Goal: Communication & Community: Connect with others

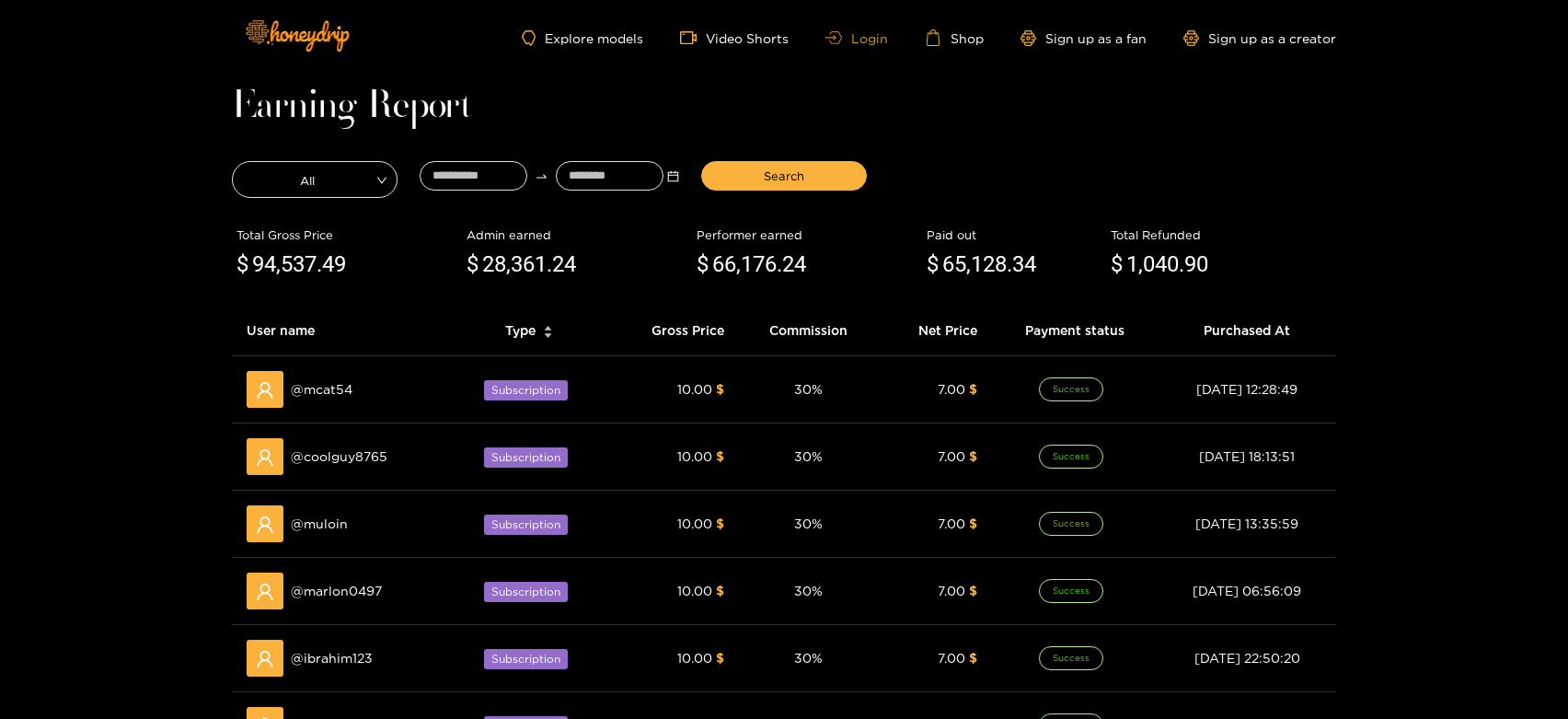
click at [842, 40] on icon at bounding box center [833, 38] width 16 height 13
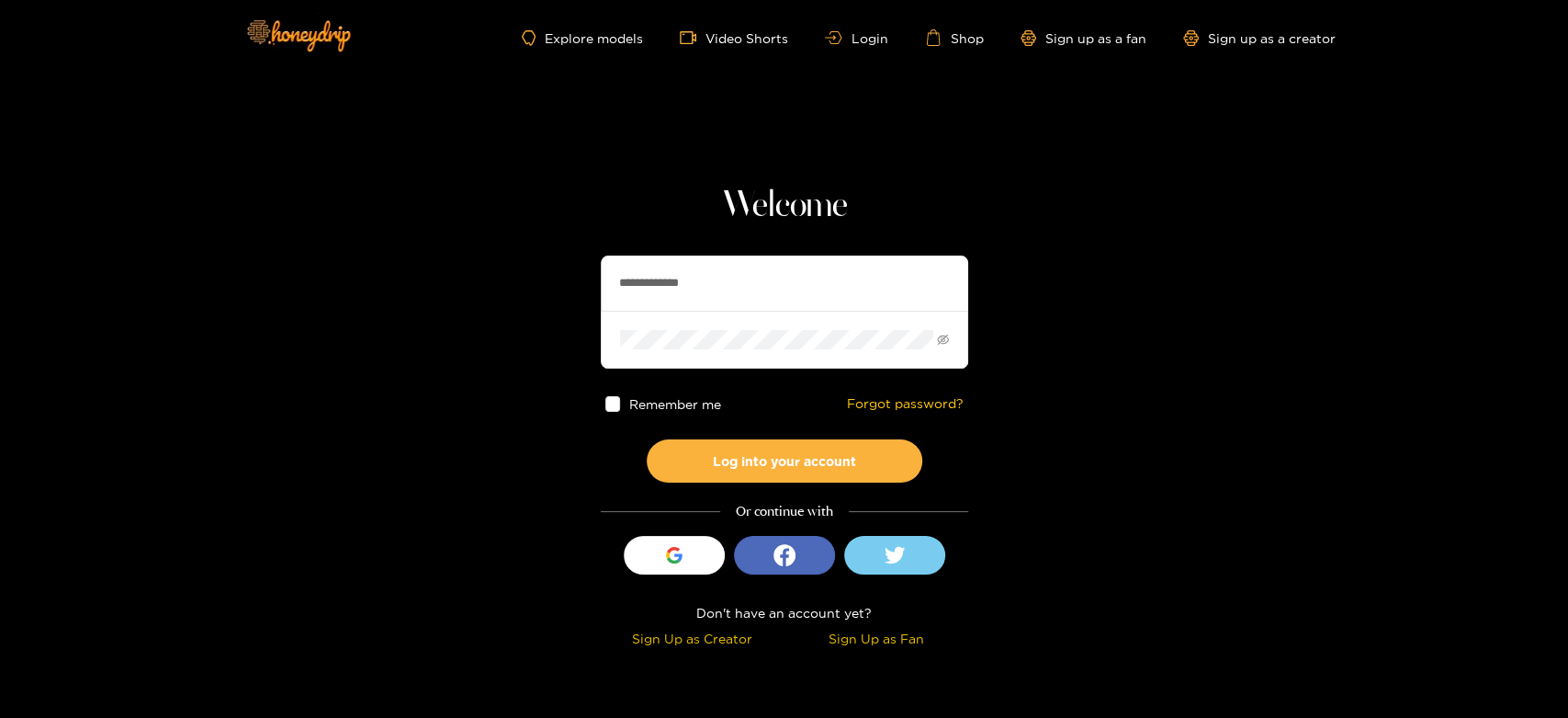
drag, startPoint x: 663, startPoint y: 264, endPoint x: 691, endPoint y: 264, distance: 28.0
click at [691, 264] on input "**********" at bounding box center [784, 283] width 367 height 55
paste input "text"
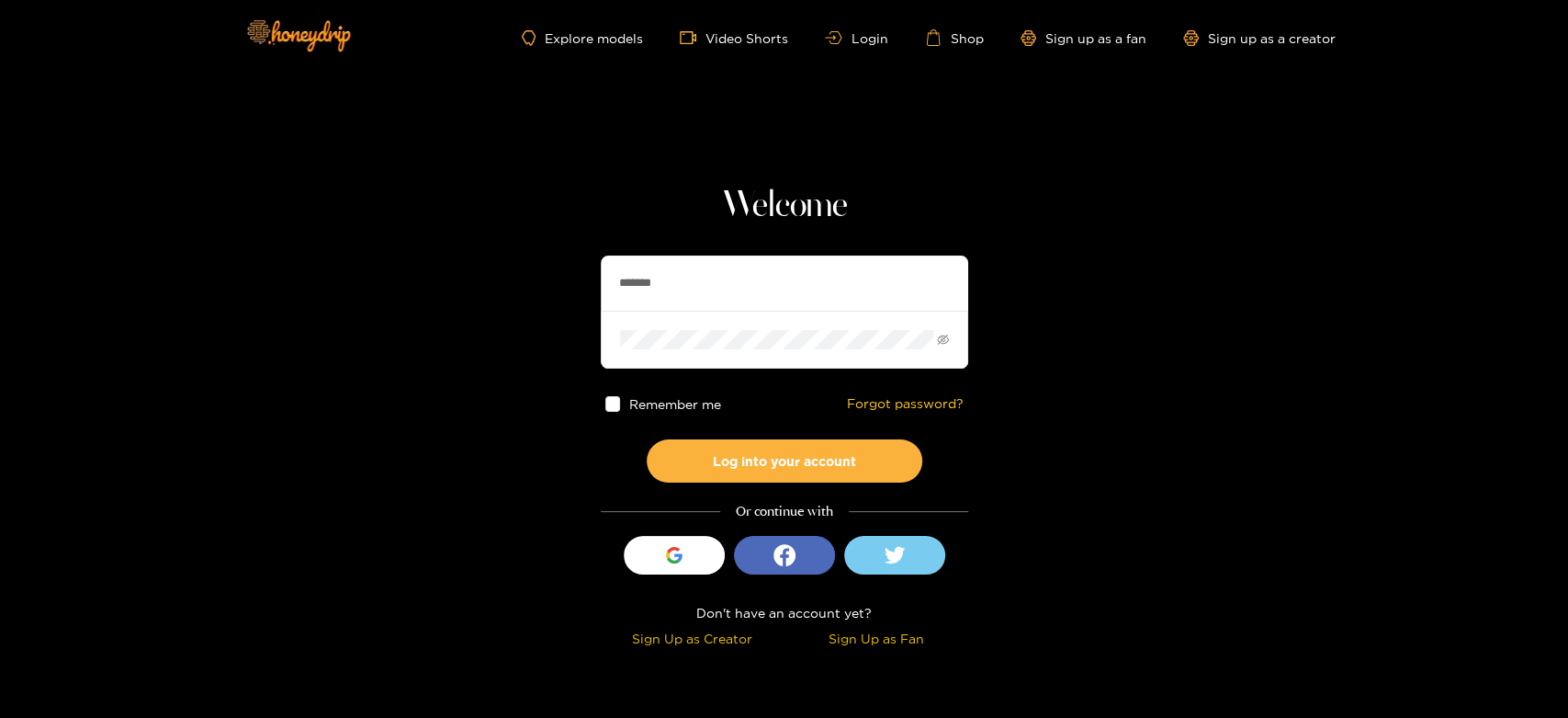
type input "*******"
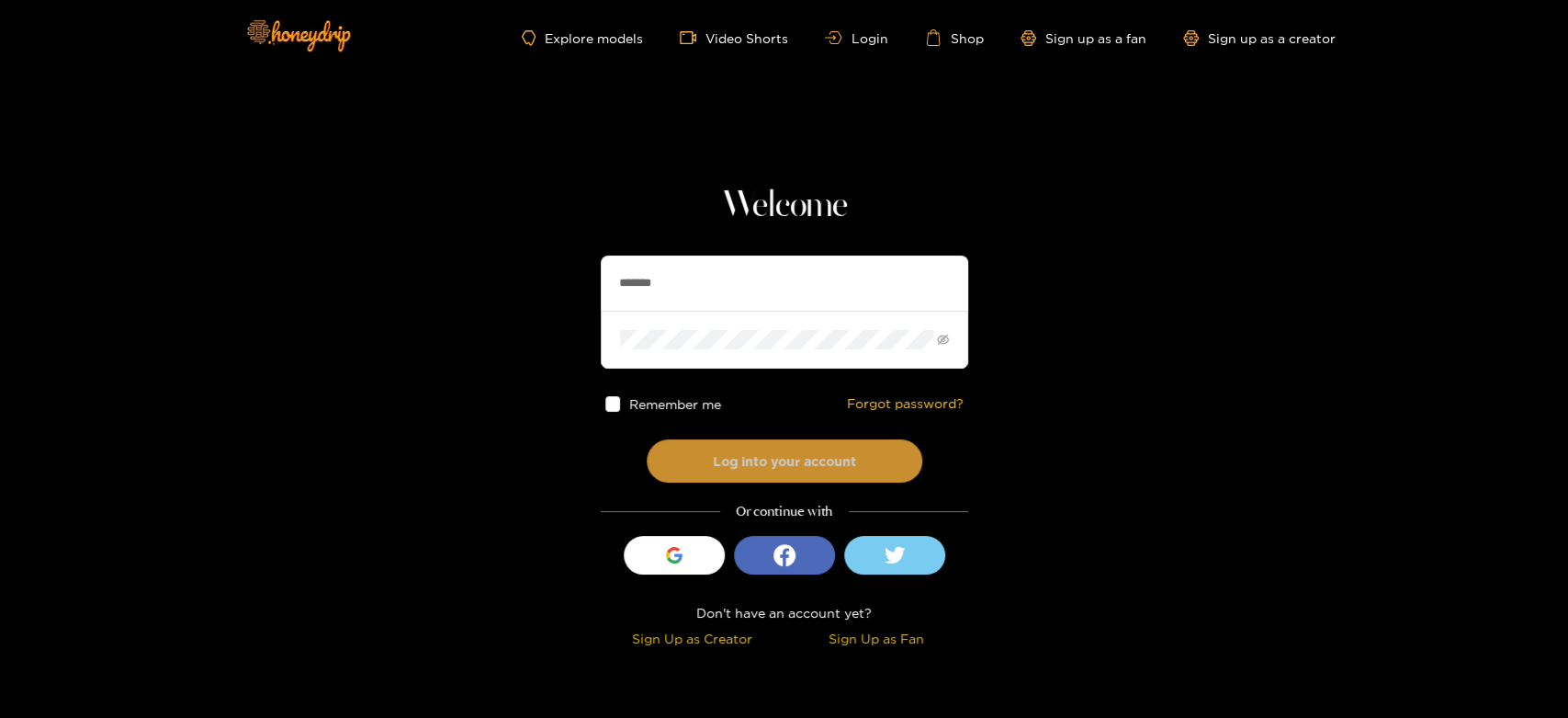
click at [757, 455] on button "Log into your account" at bounding box center [784, 461] width 276 height 44
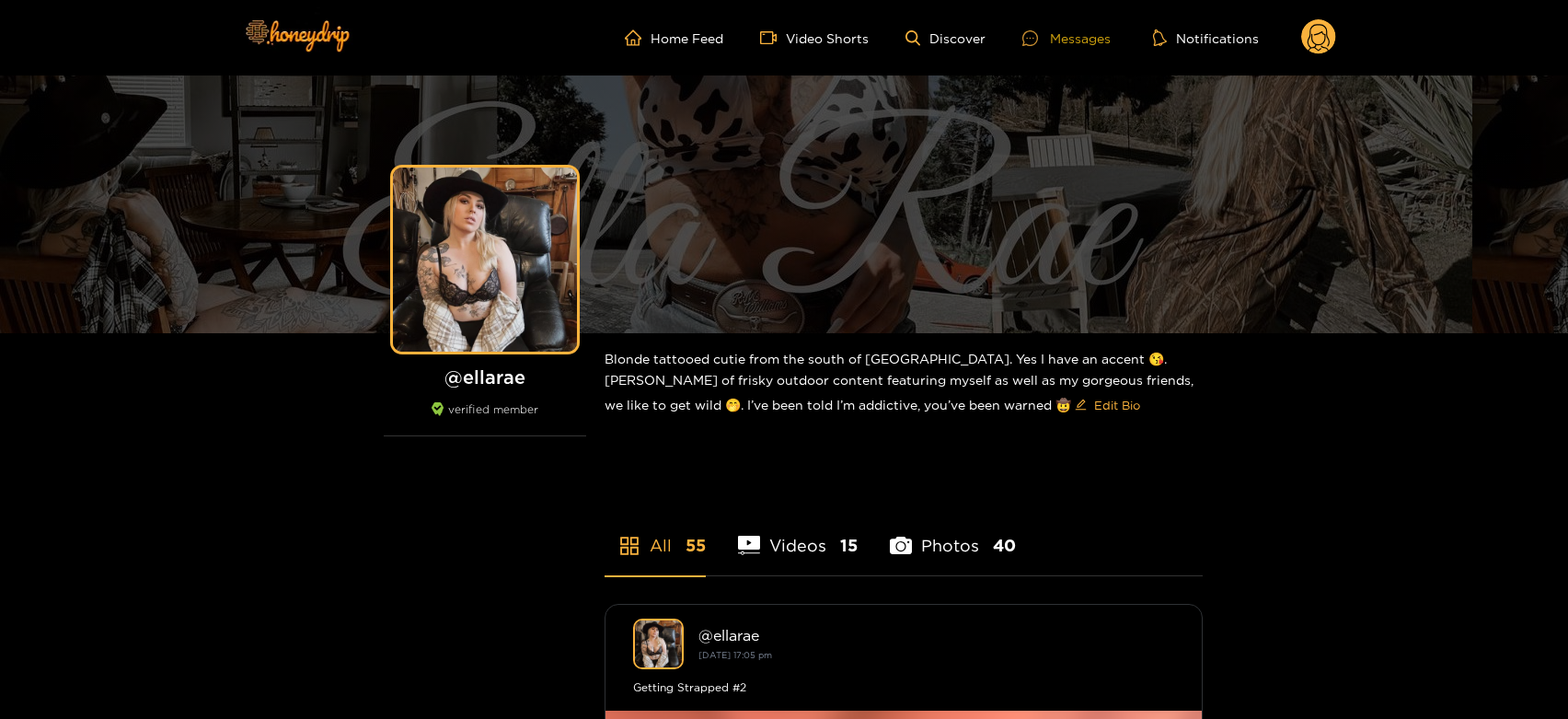
click at [1095, 40] on div "Messages" at bounding box center [1066, 38] width 88 height 21
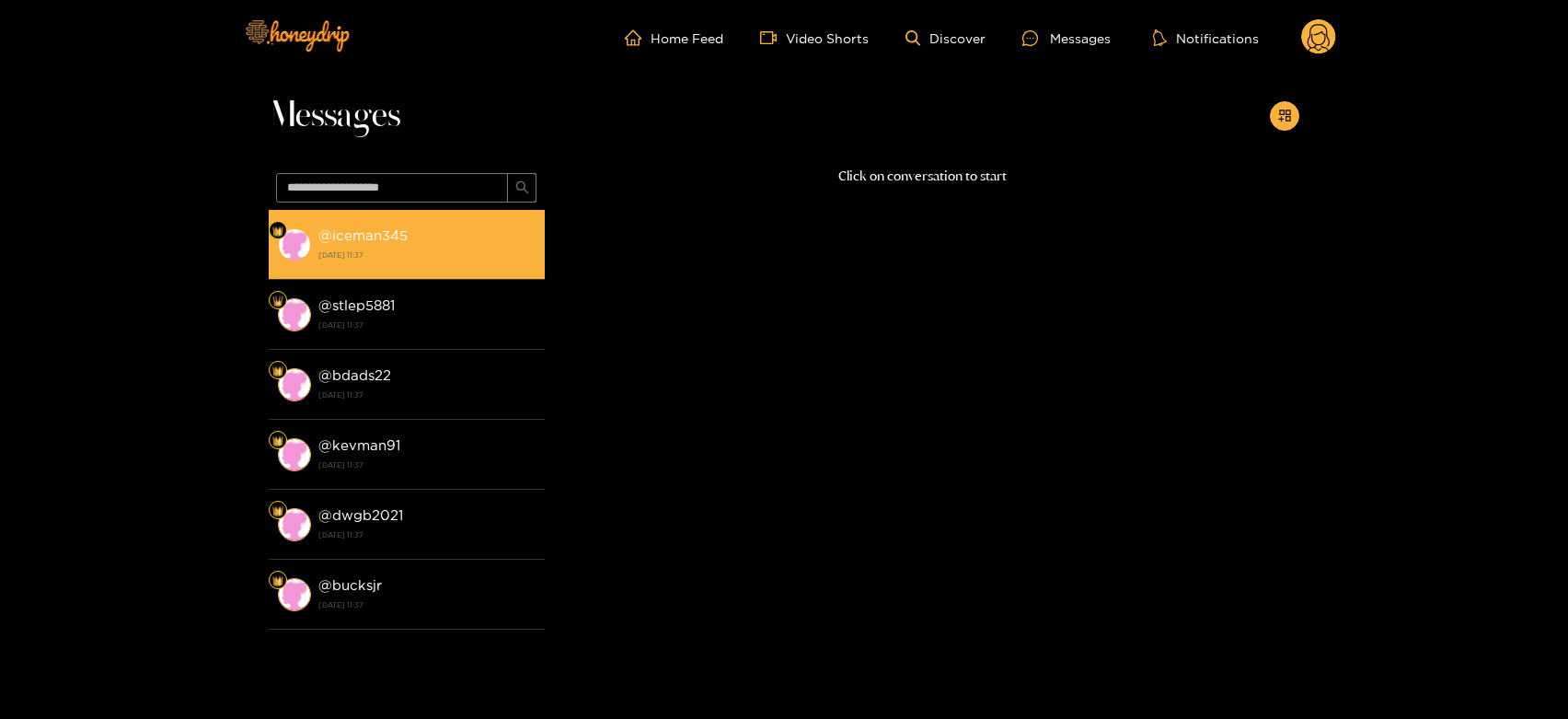
click at [475, 227] on div "@ iceman345 [DATE] 11:37" at bounding box center [427, 245] width 217 height 42
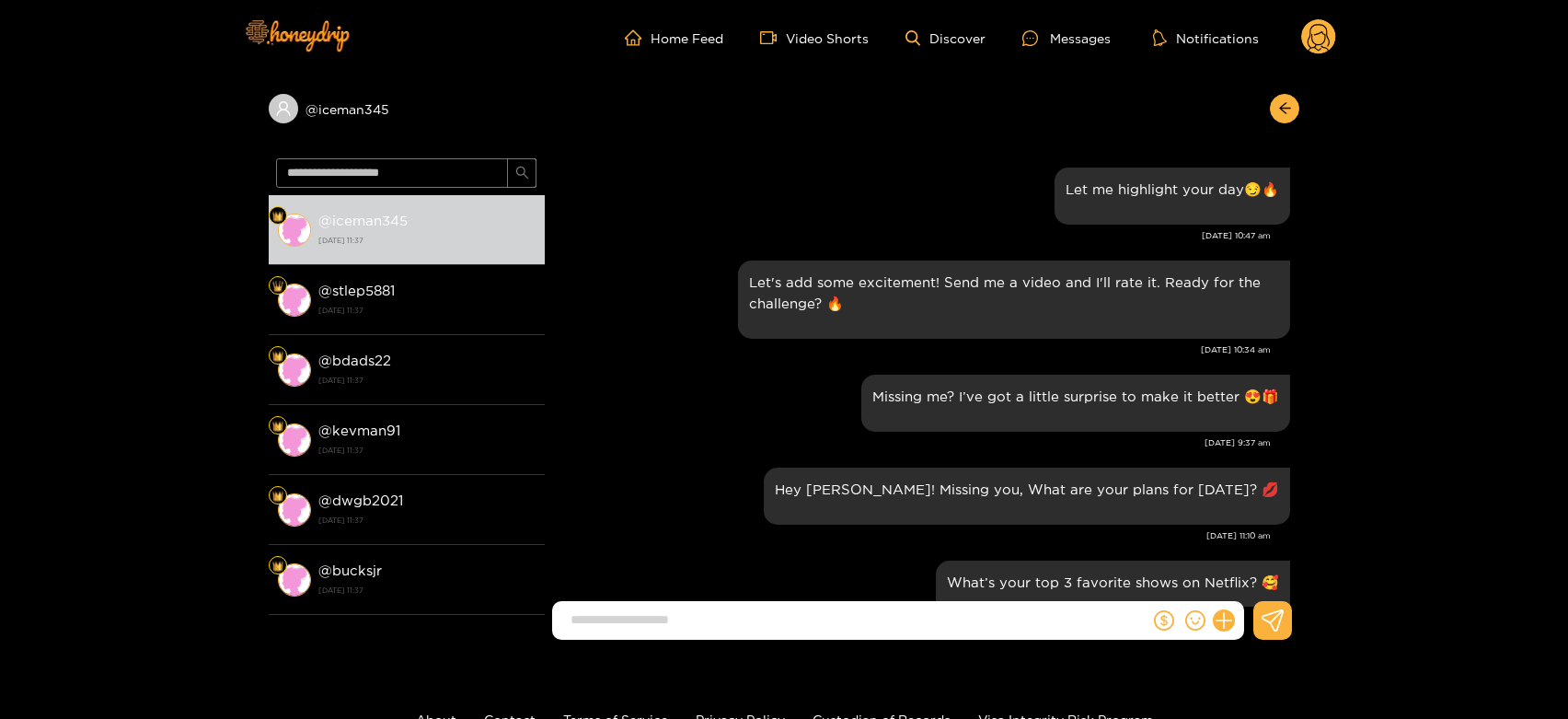
scroll to position [1834, 0]
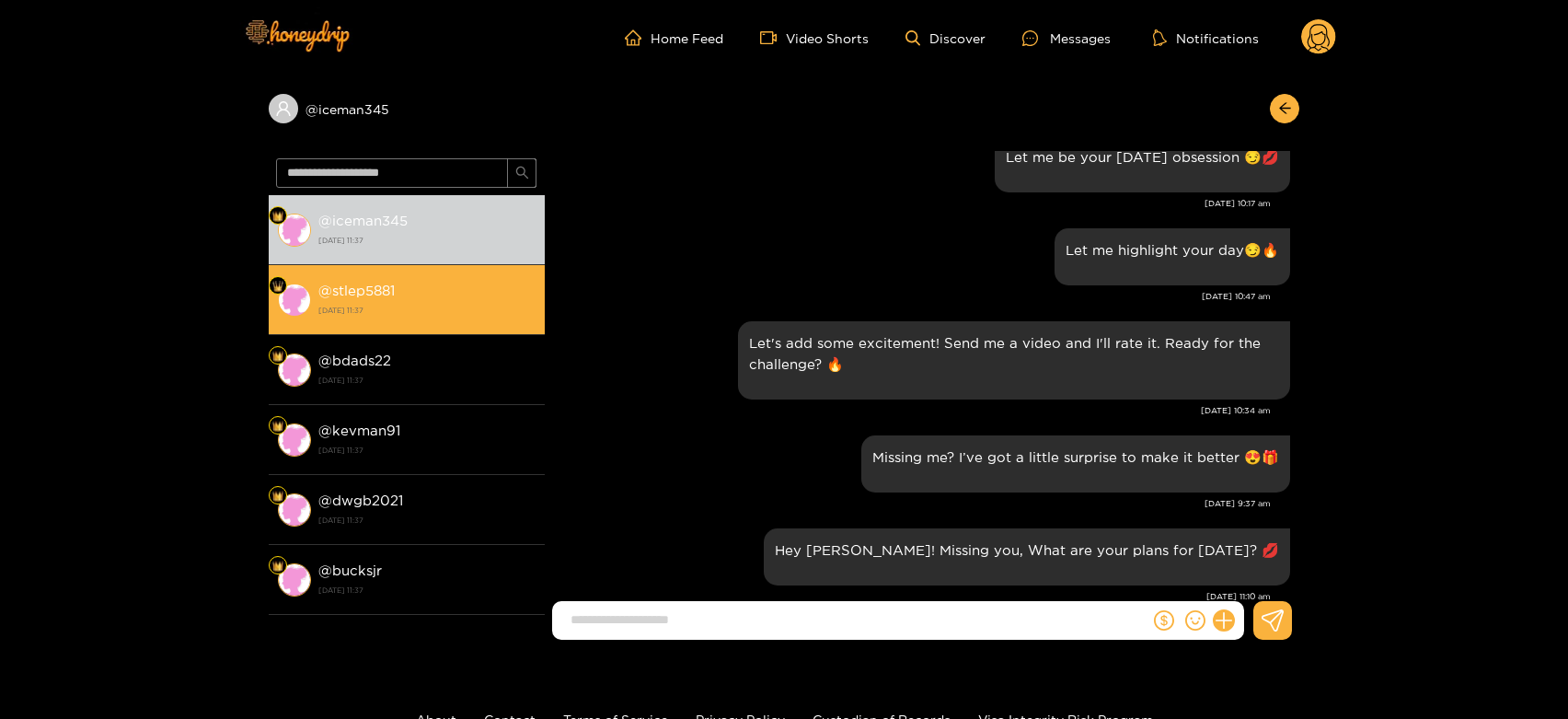
click at [447, 295] on div "@ stlep5881 [DATE] 11:37" at bounding box center [427, 300] width 217 height 42
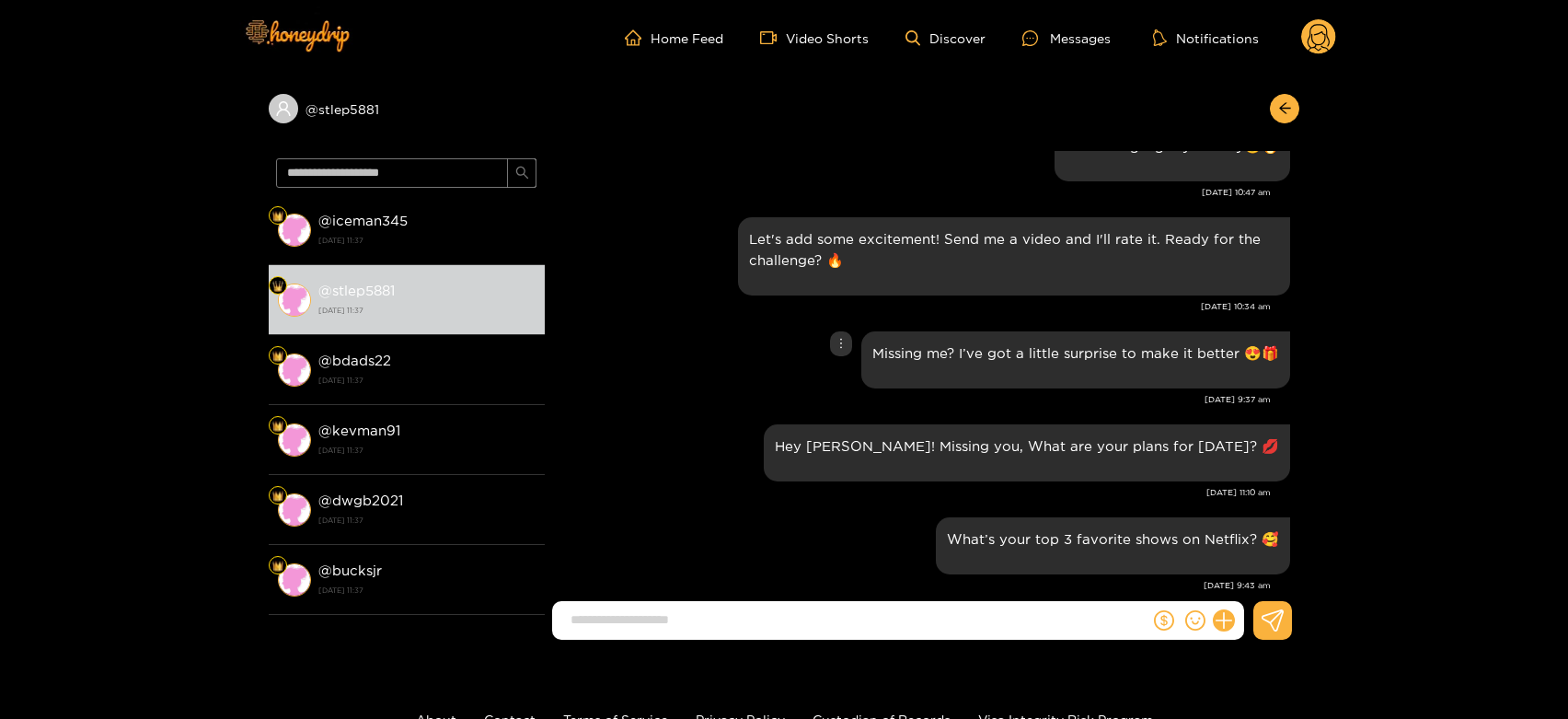
scroll to position [1936, 0]
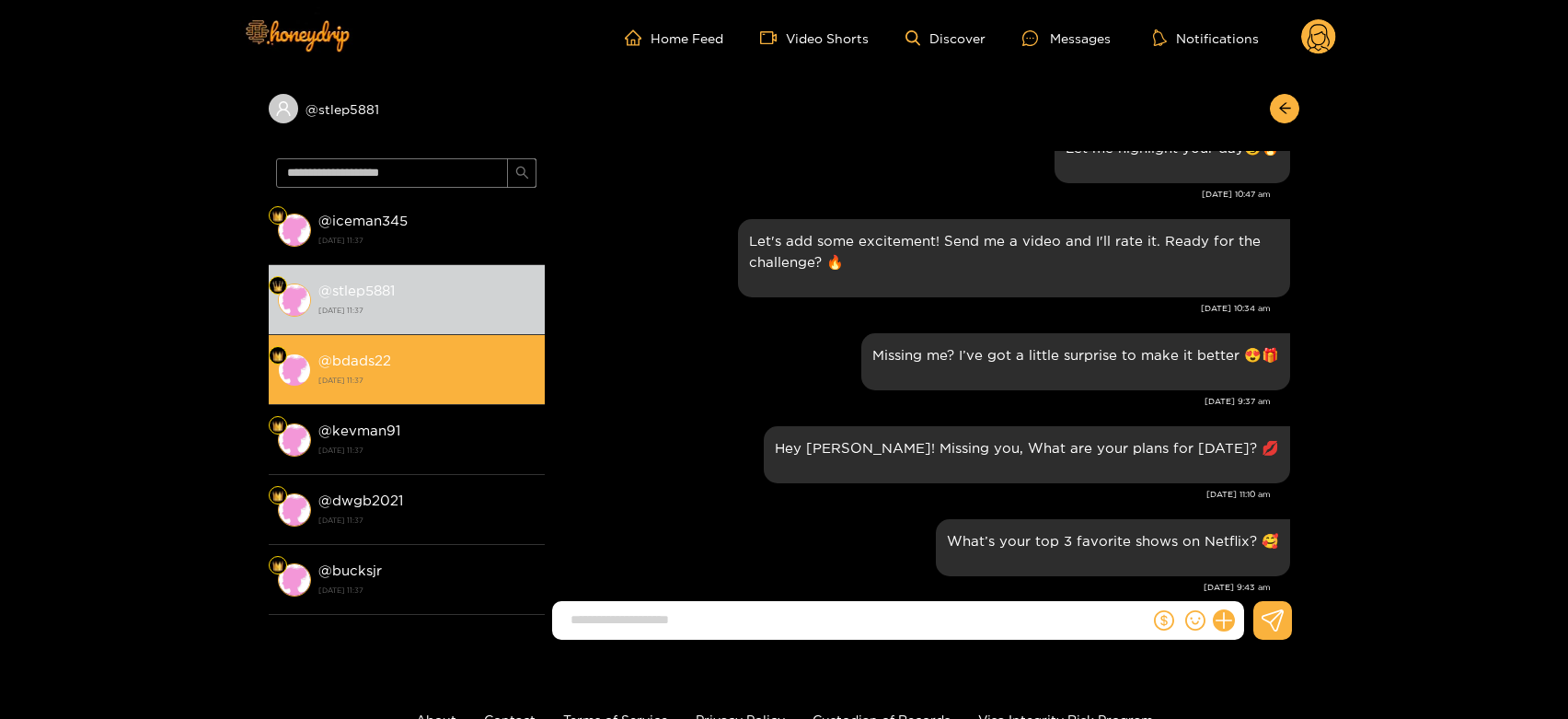
click at [510, 364] on div "@ bdads22 [DATE] 11:37" at bounding box center [427, 370] width 217 height 42
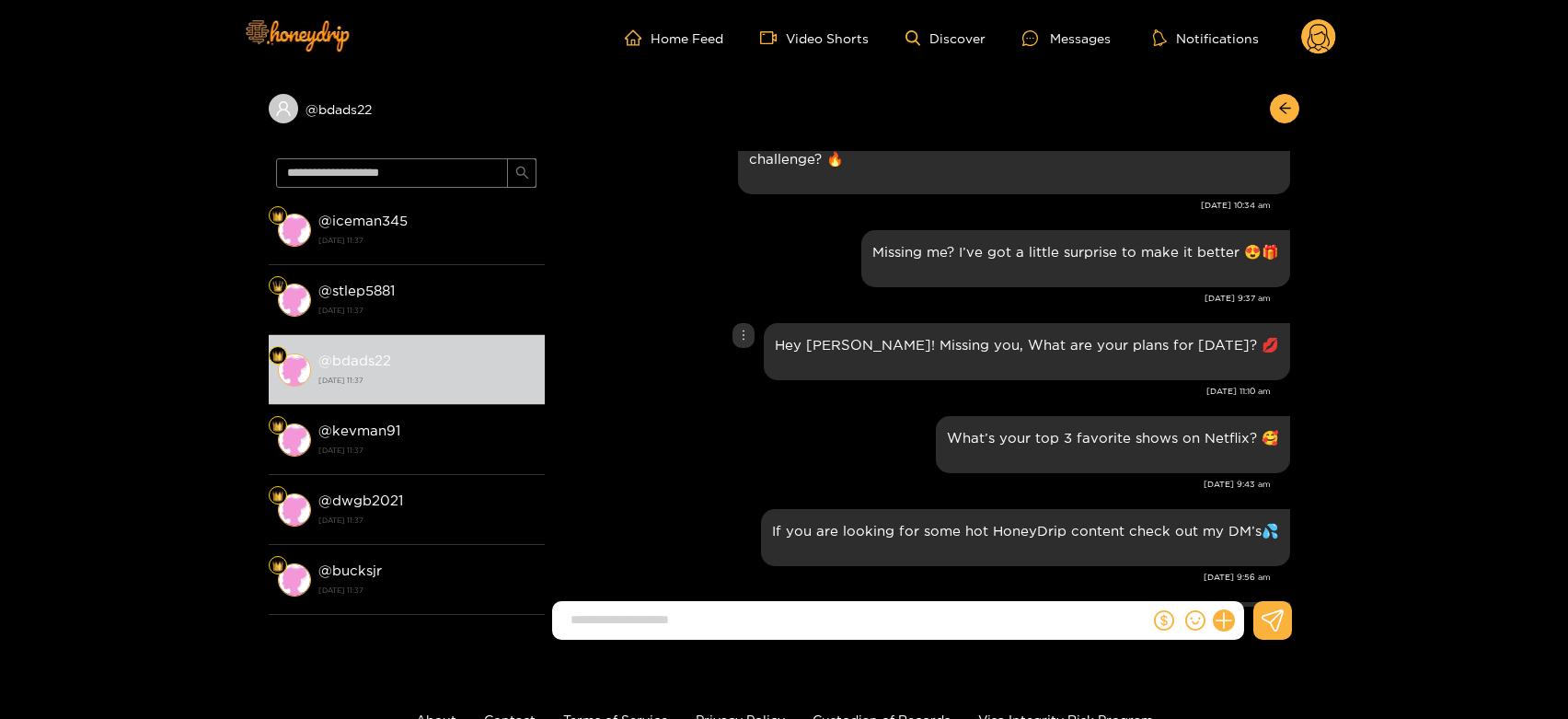
scroll to position [1834, 0]
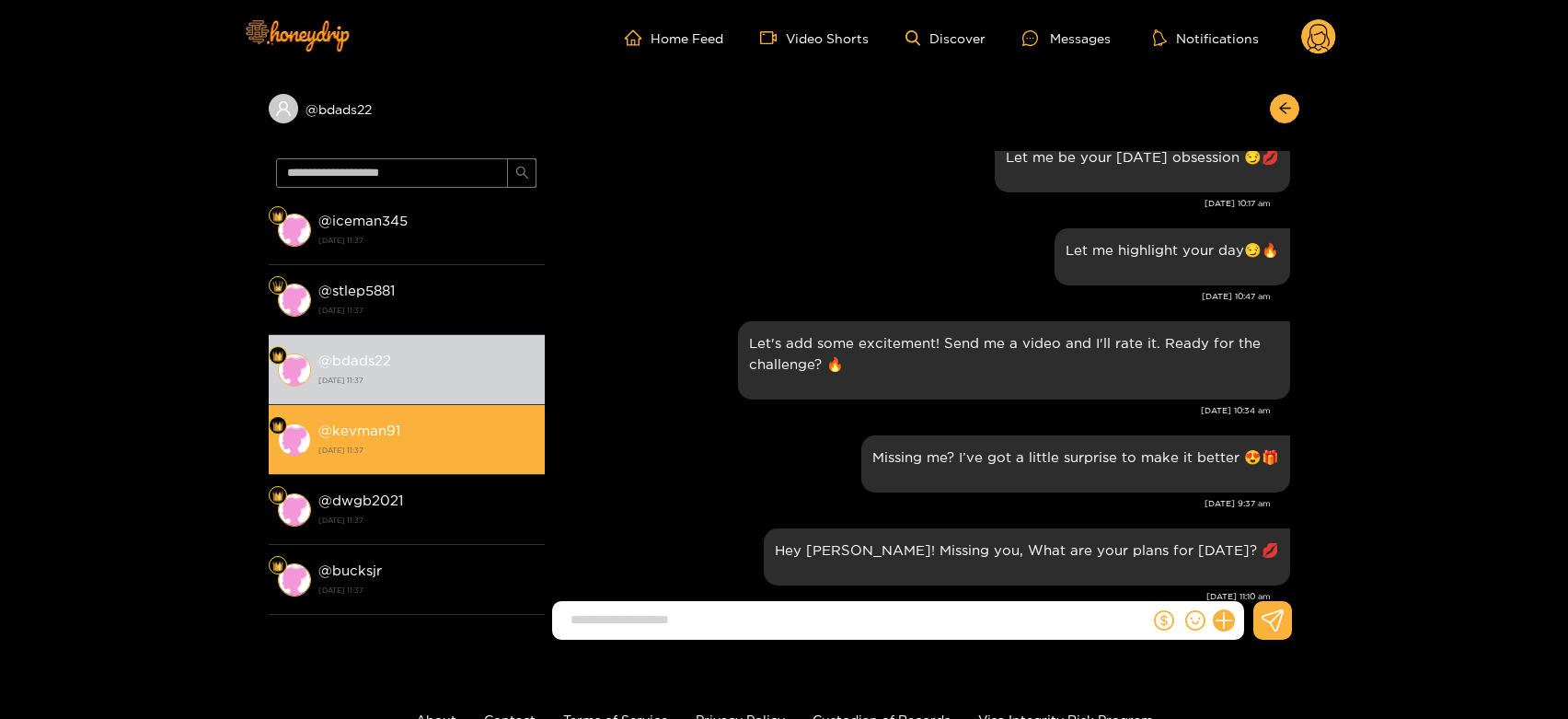
click at [336, 462] on li "@ kevman91 [DATE] 11:37" at bounding box center [406, 440] width 276 height 70
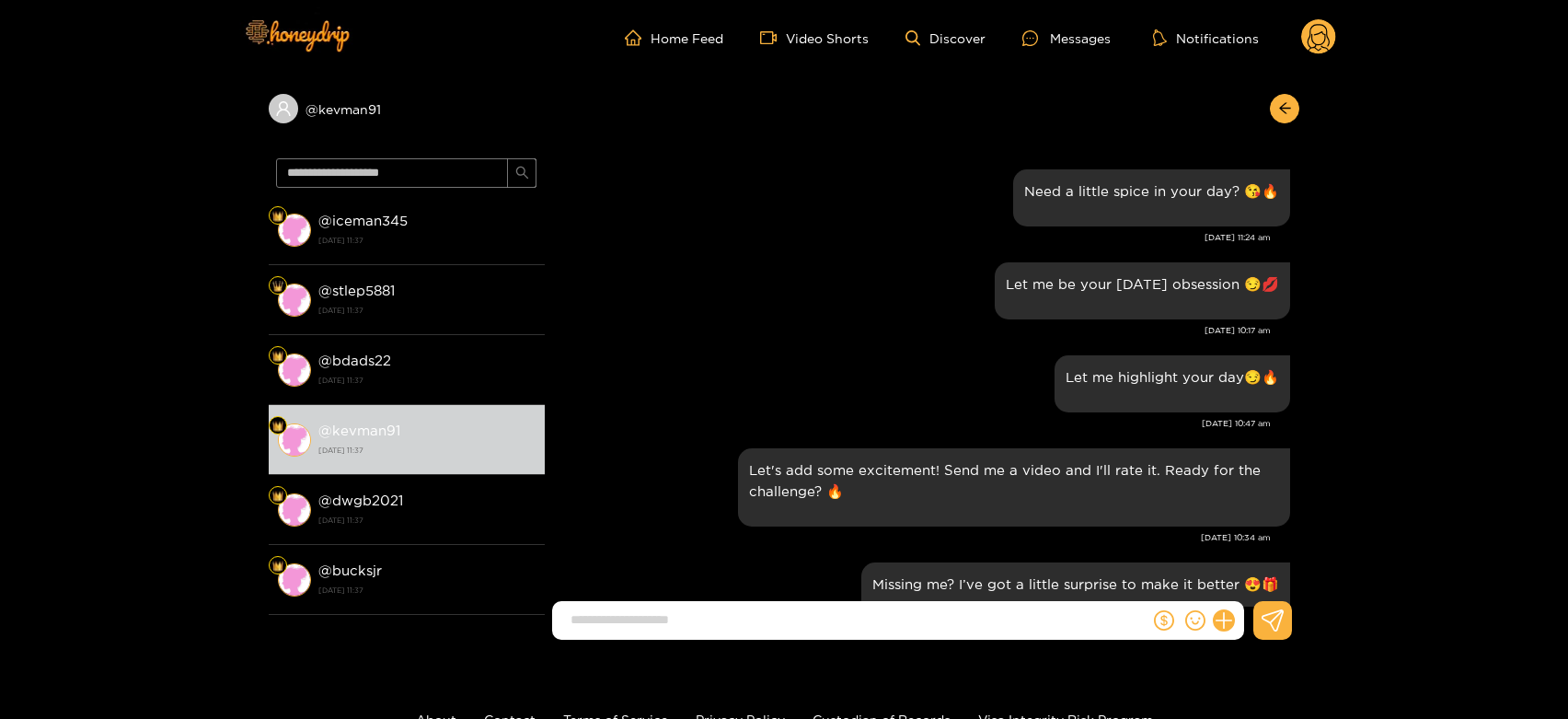
scroll to position [1630, 0]
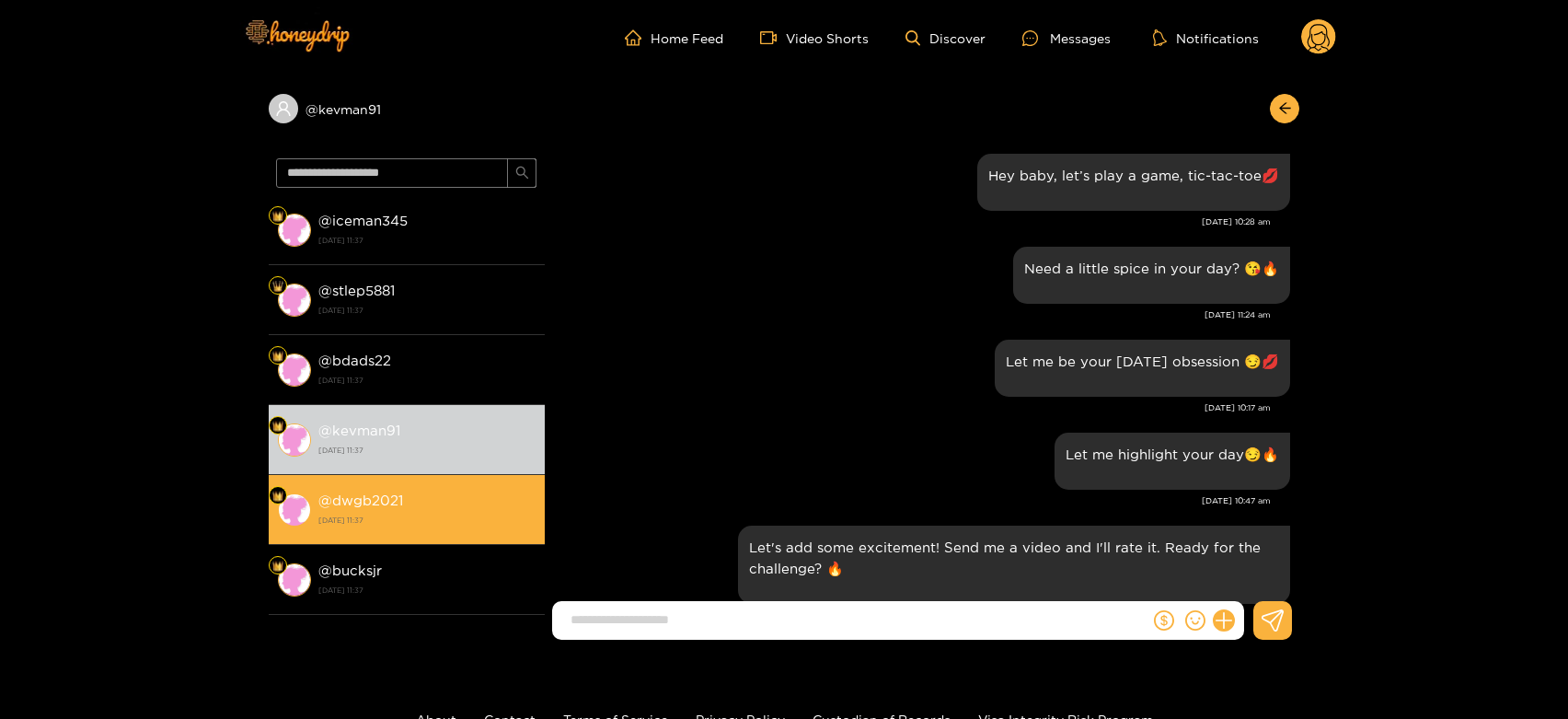
click at [438, 487] on li "@ dwgb2021 [DATE] 11:37" at bounding box center [406, 510] width 276 height 70
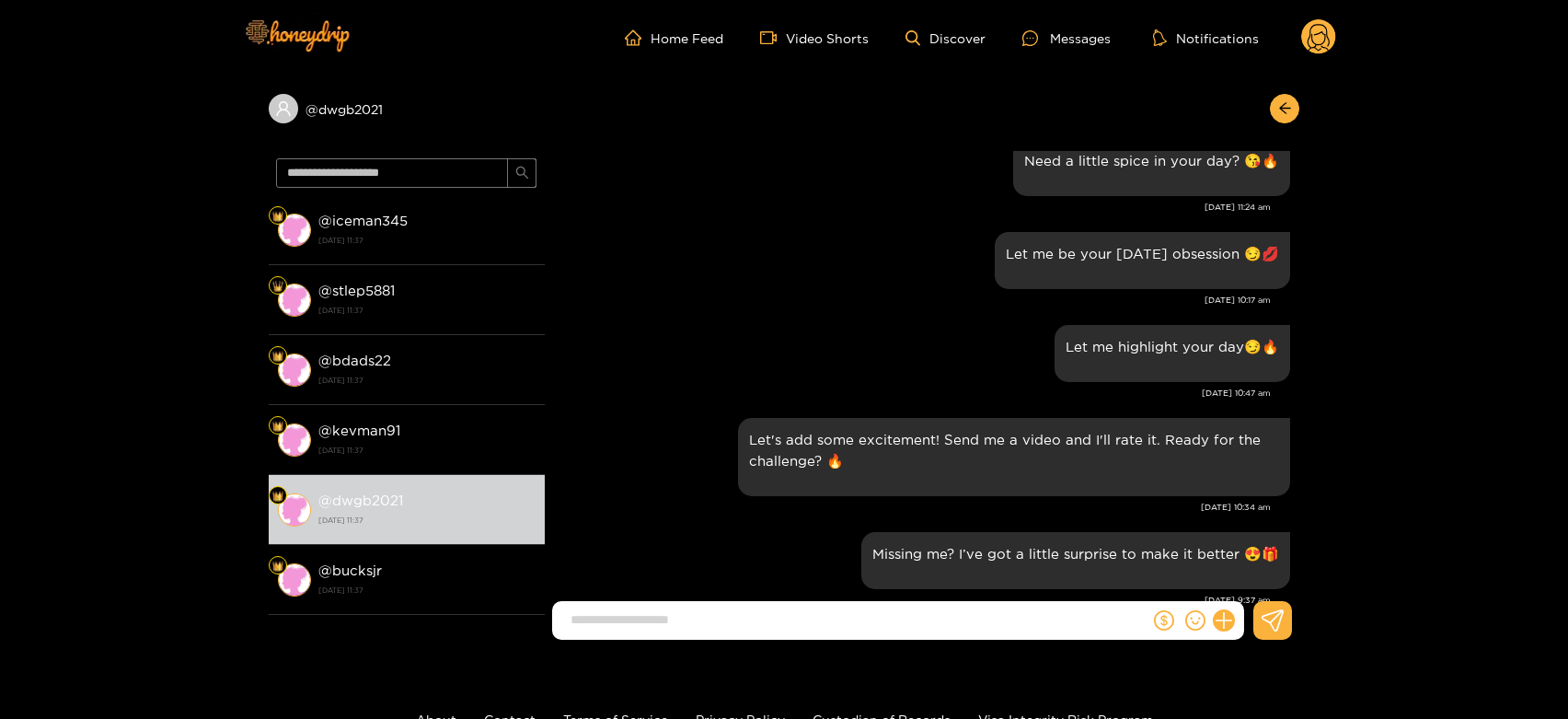
scroll to position [1732, 0]
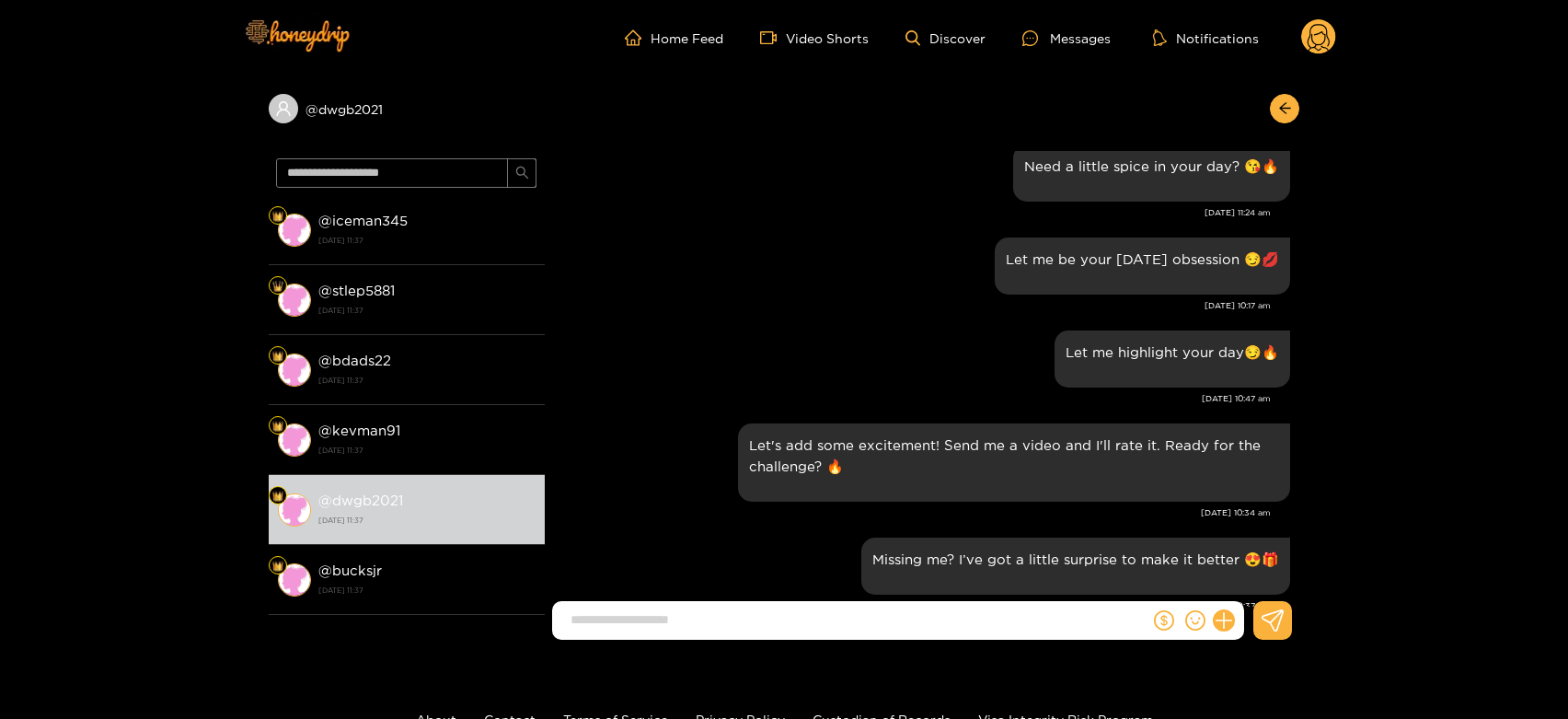
click at [1334, 28] on icon at bounding box center [1319, 37] width 35 height 37
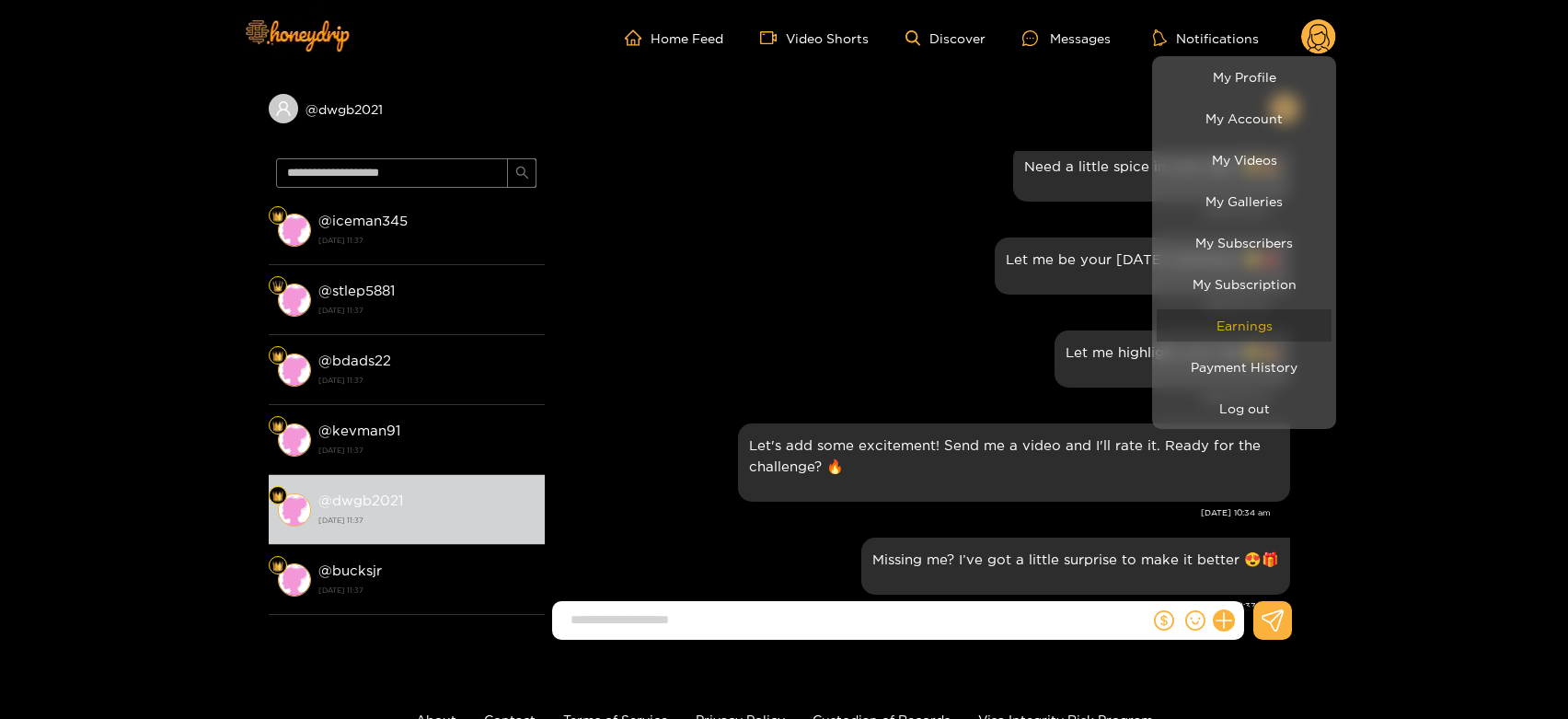
click at [1253, 319] on link "Earnings" at bounding box center [1244, 325] width 175 height 32
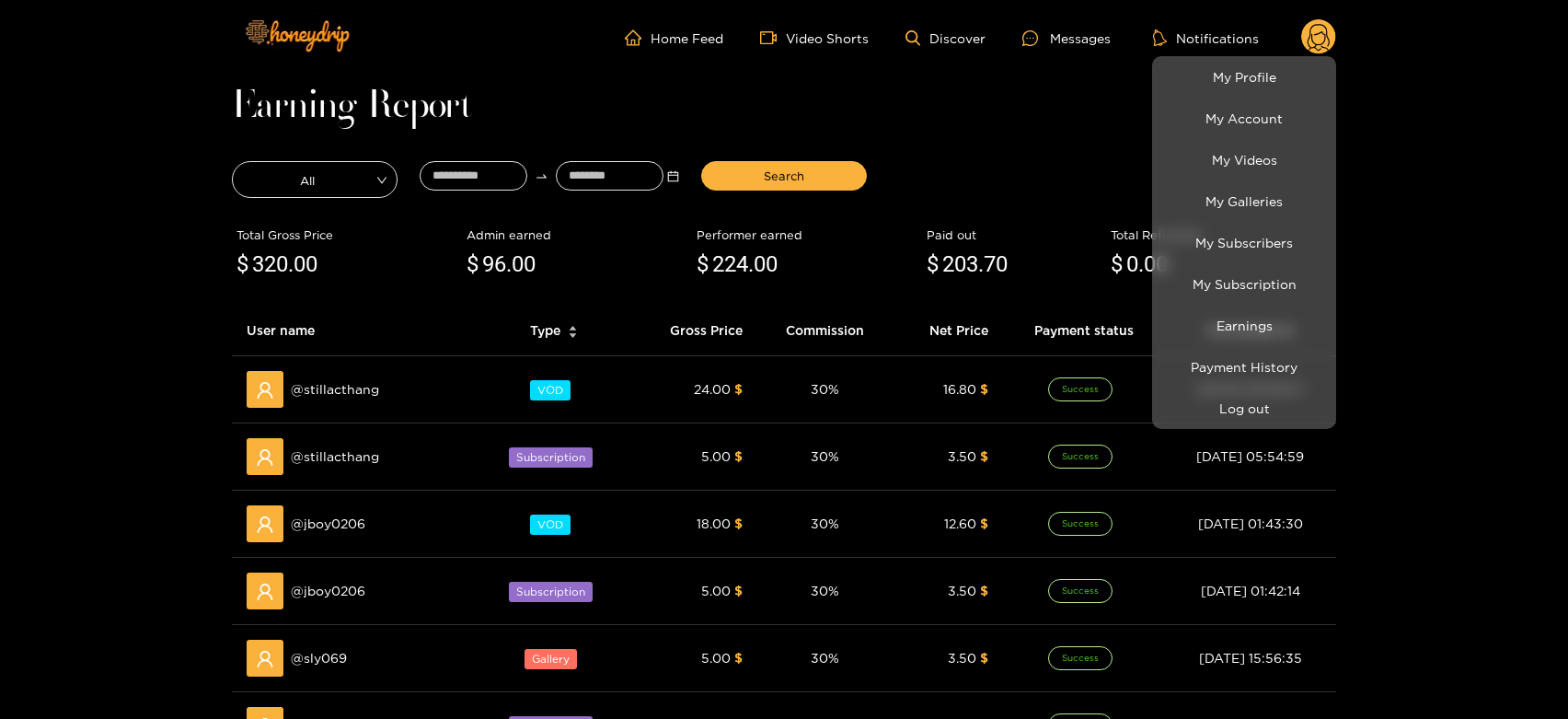
click at [336, 373] on div at bounding box center [784, 360] width 1568 height 719
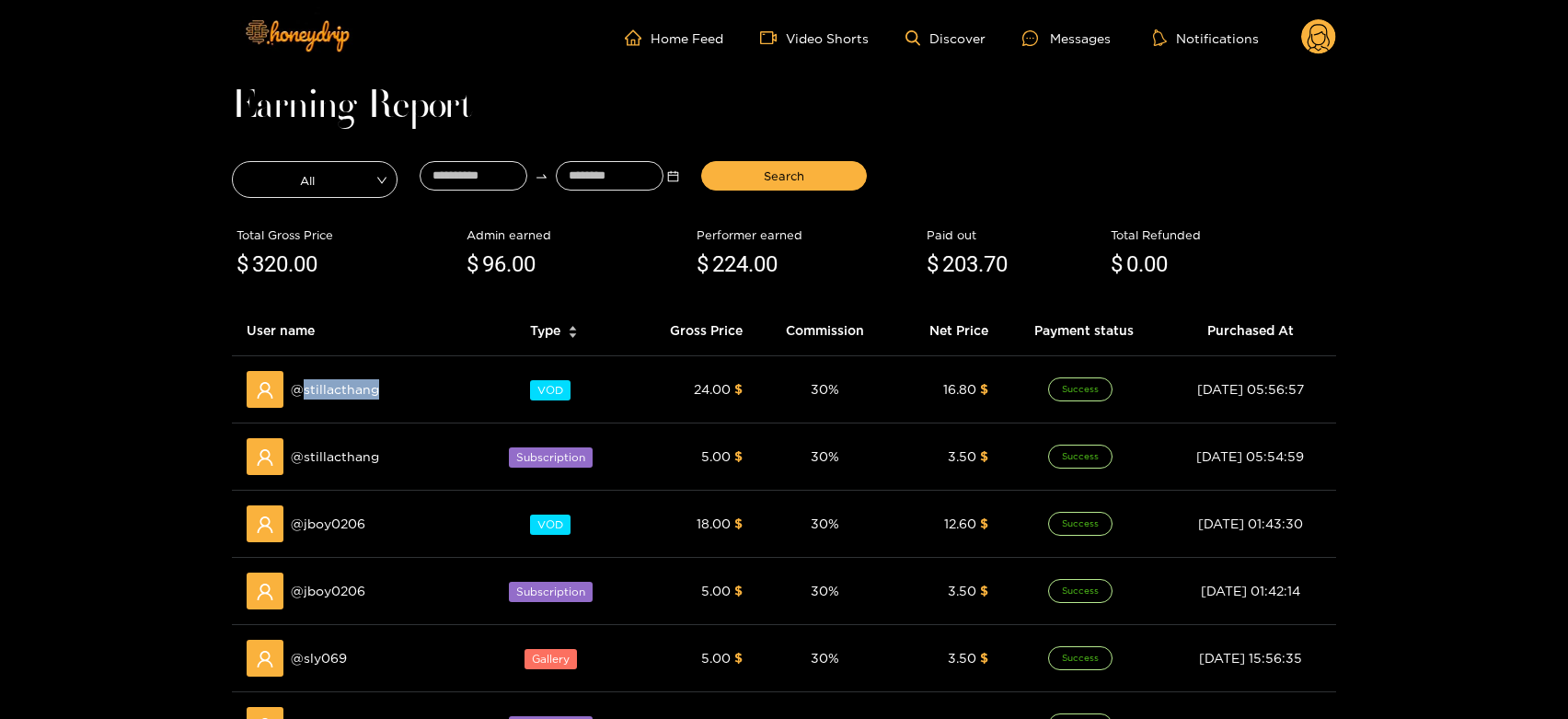
click at [336, 373] on div "@ stillacthang" at bounding box center [355, 389] width 217 height 37
copy span "stillacthang"
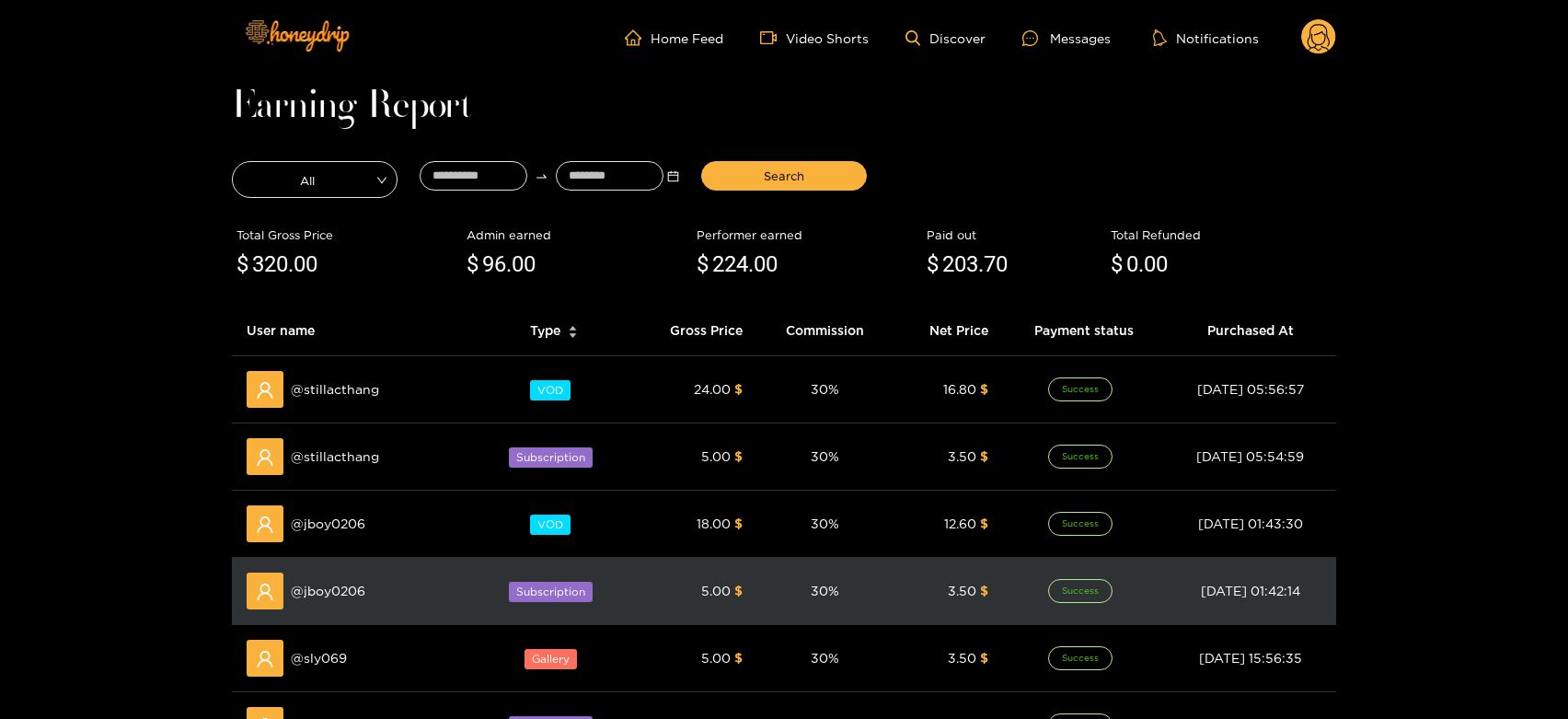
click at [336, 595] on span "@ jboy0206" at bounding box center [328, 590] width 75 height 20
copy span "jboy0206"
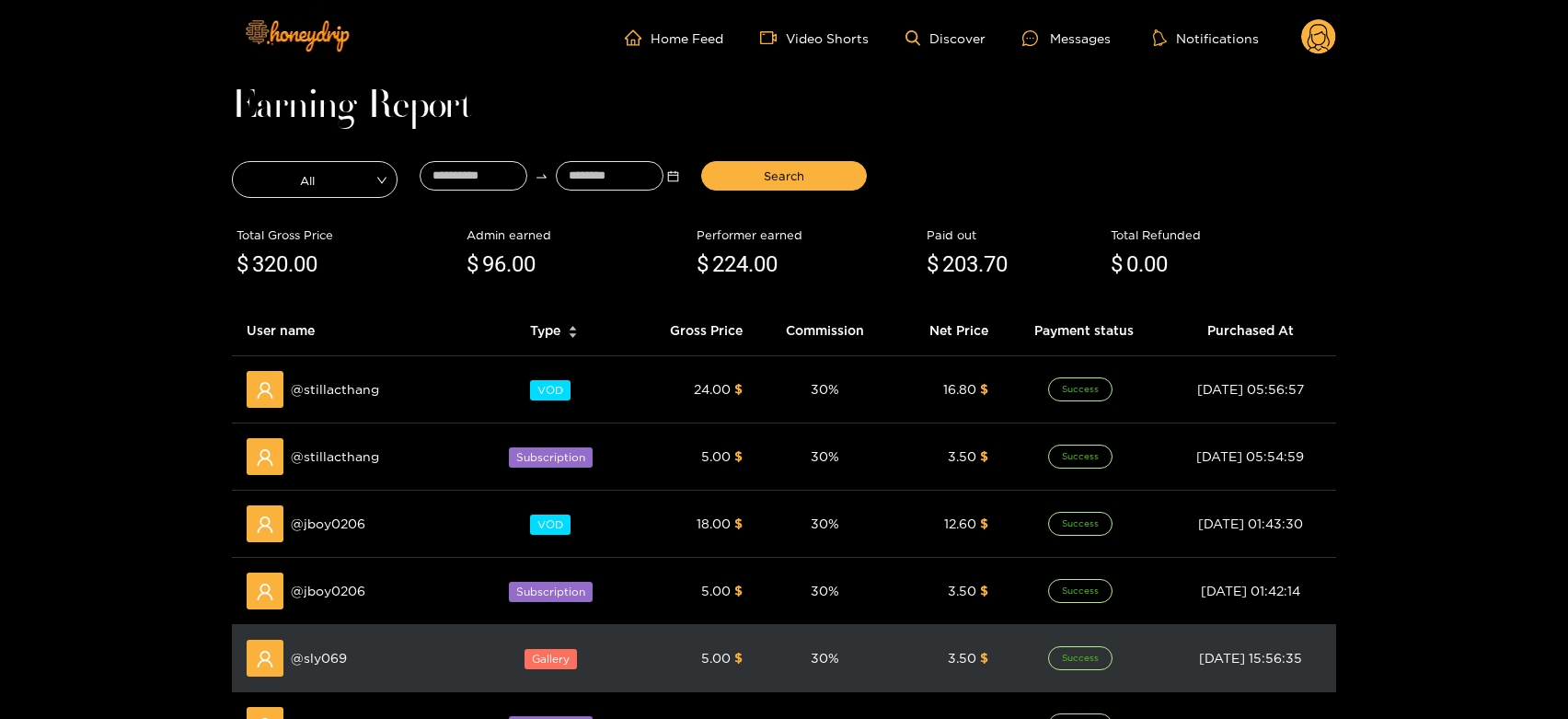
click at [322, 645] on div "@ sly069" at bounding box center [355, 657] width 217 height 37
copy span "sly069"
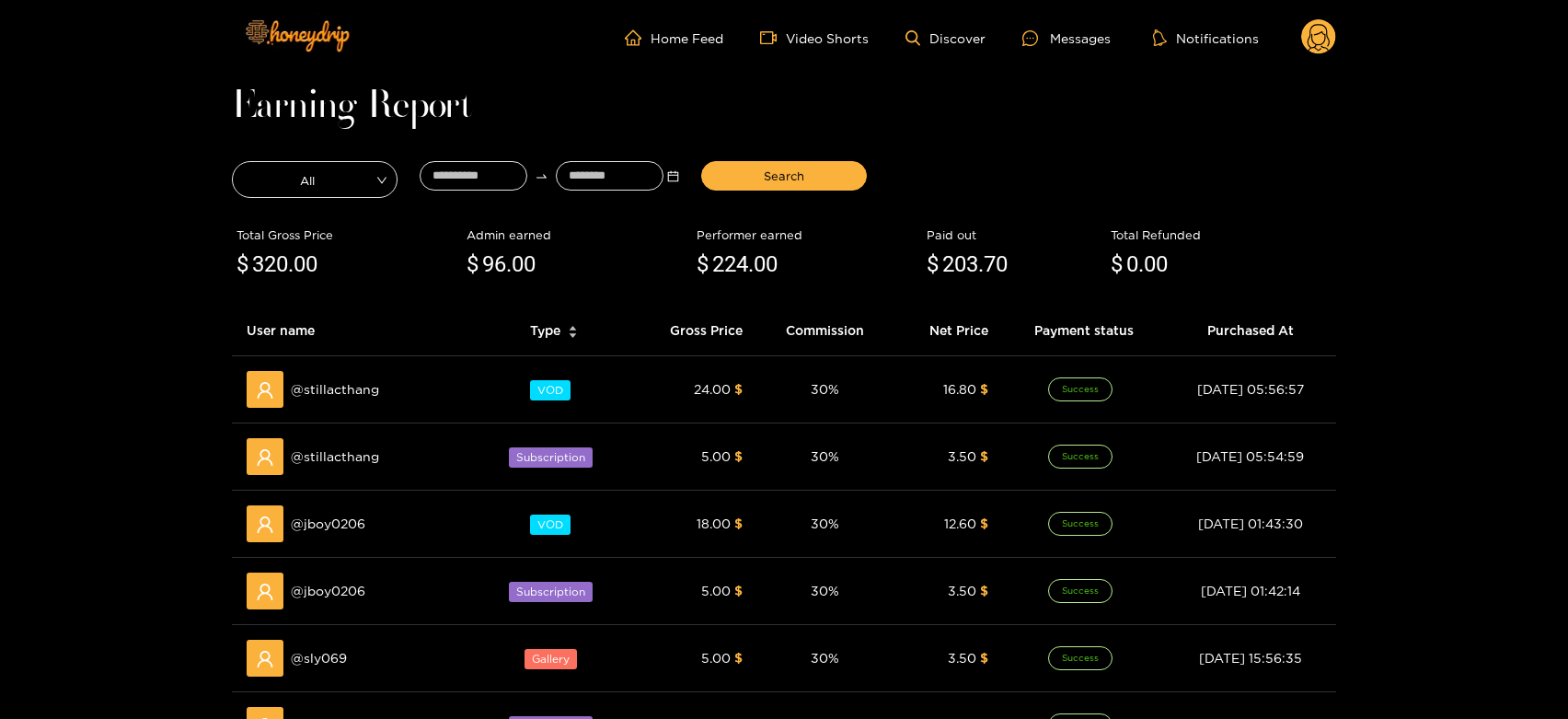
click at [1056, 30] on div "Messages" at bounding box center [1066, 38] width 88 height 21
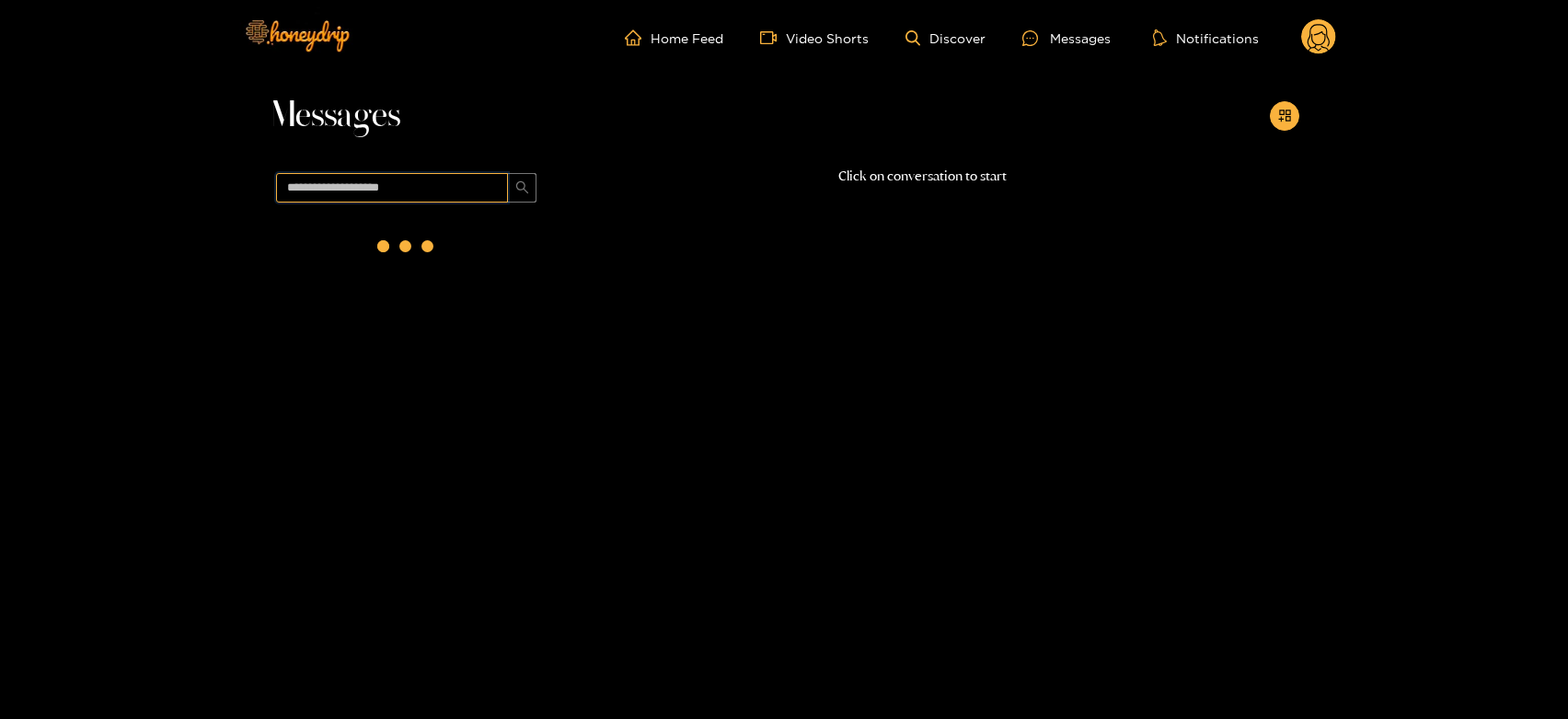
click at [383, 186] on input "text" at bounding box center [392, 187] width 231 height 29
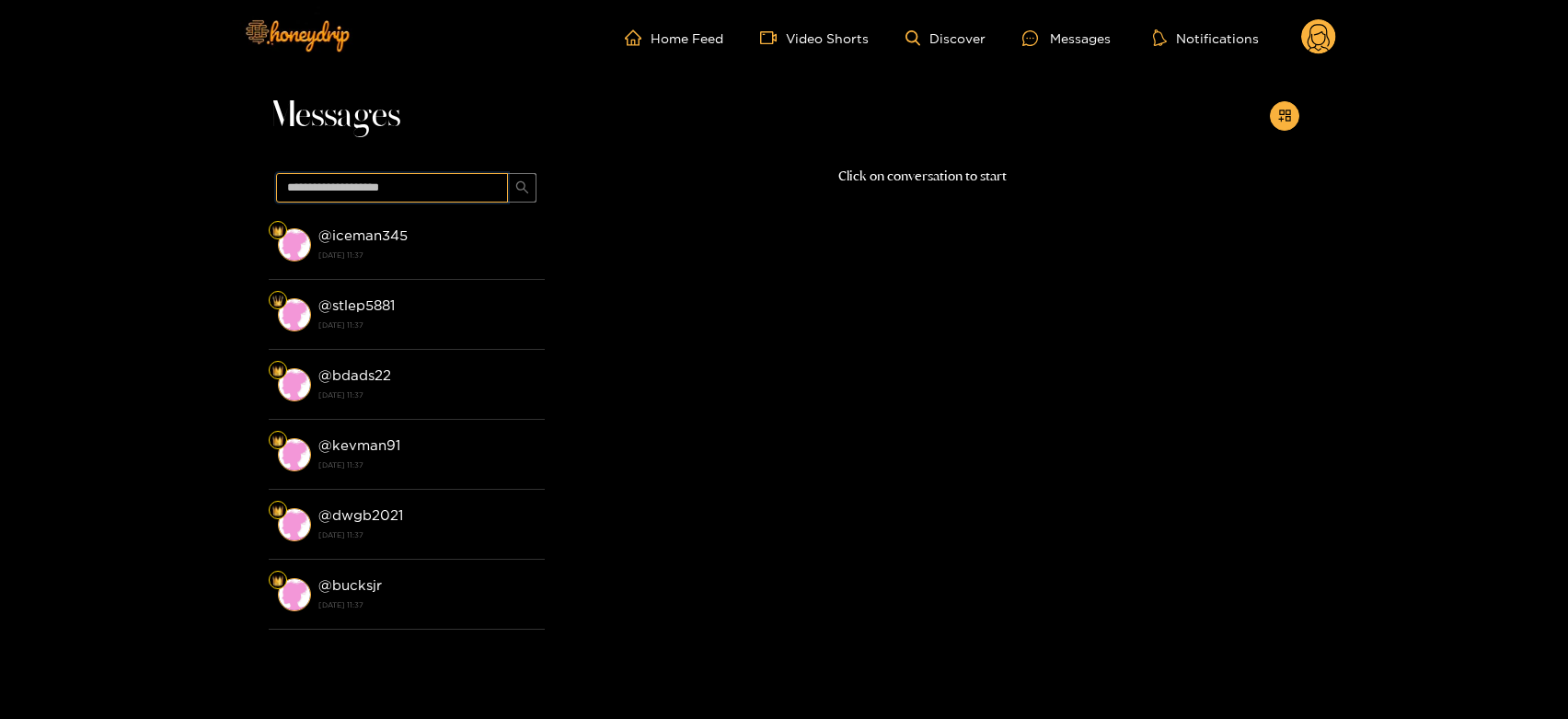
paste input "******"
type input "******"
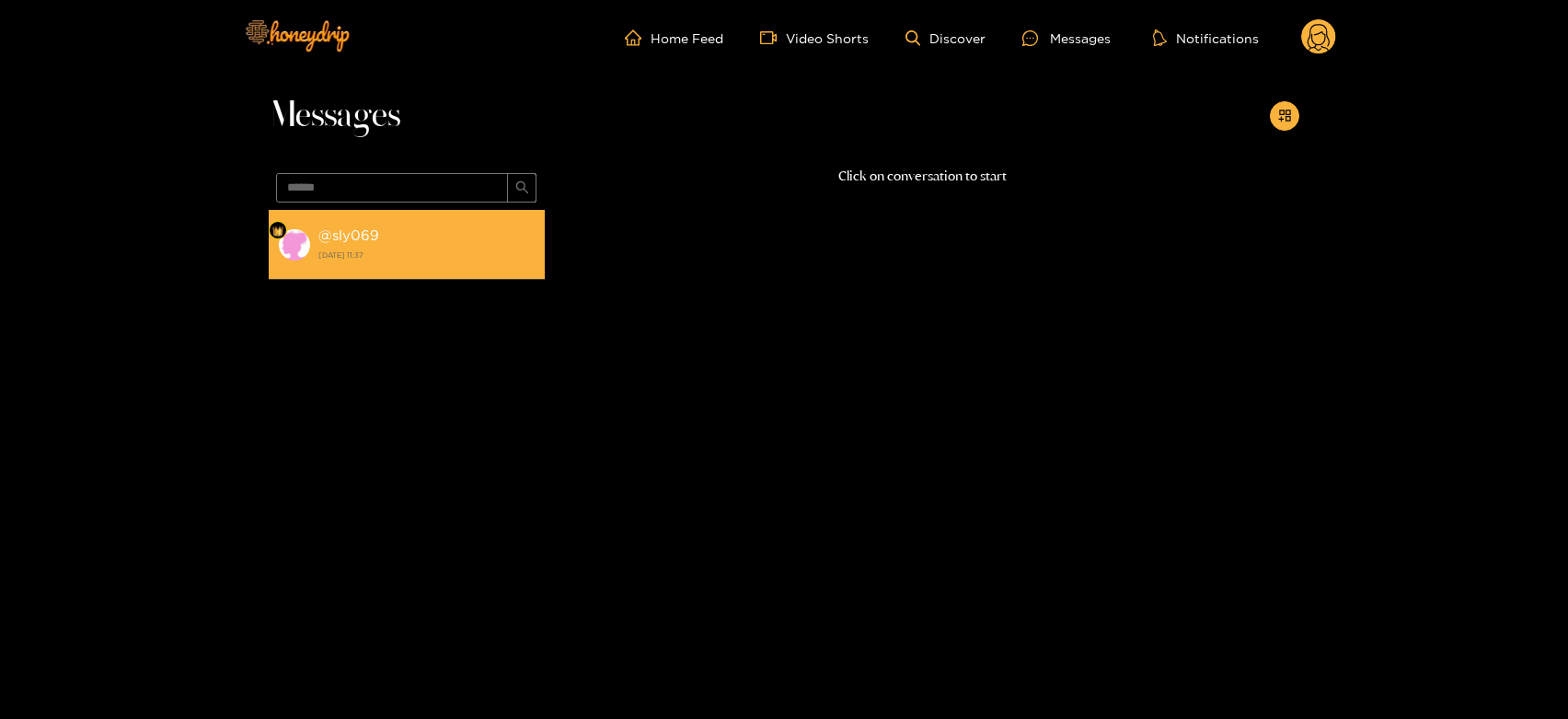
click at [364, 234] on strong "@ sly069" at bounding box center [349, 235] width 61 height 15
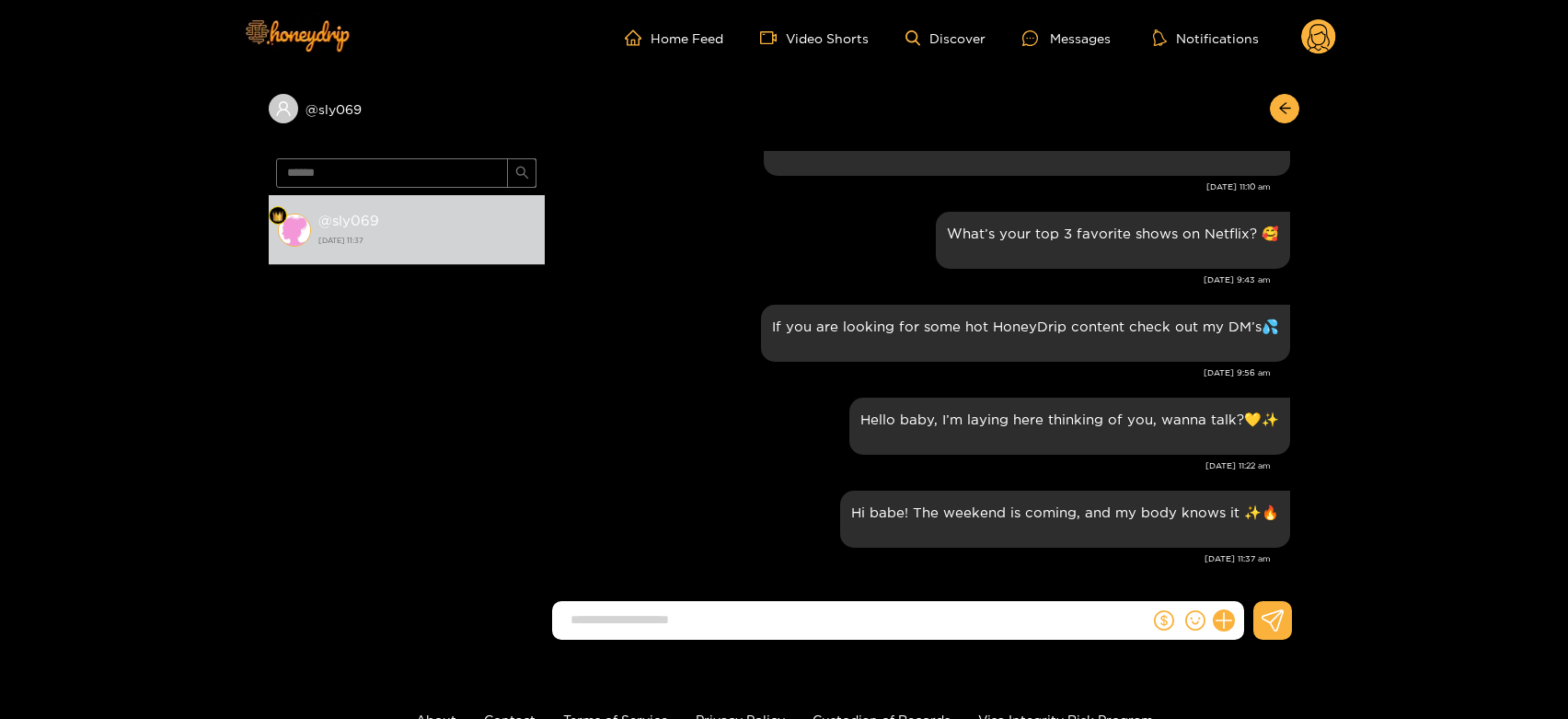
click at [1327, 35] on icon at bounding box center [1318, 40] width 22 height 32
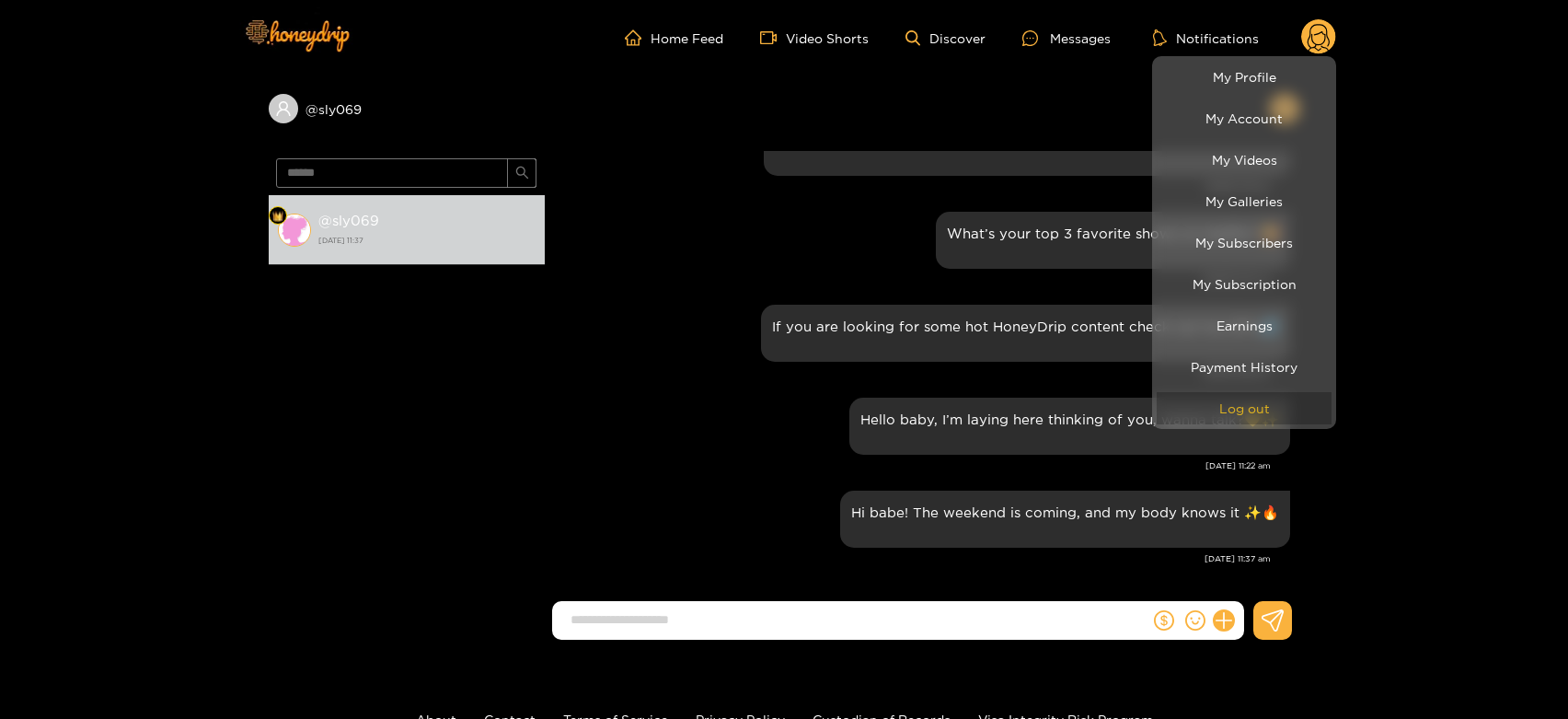
click at [1265, 393] on button "Log out" at bounding box center [1244, 408] width 175 height 32
